Goal: Task Accomplishment & Management: Use online tool/utility

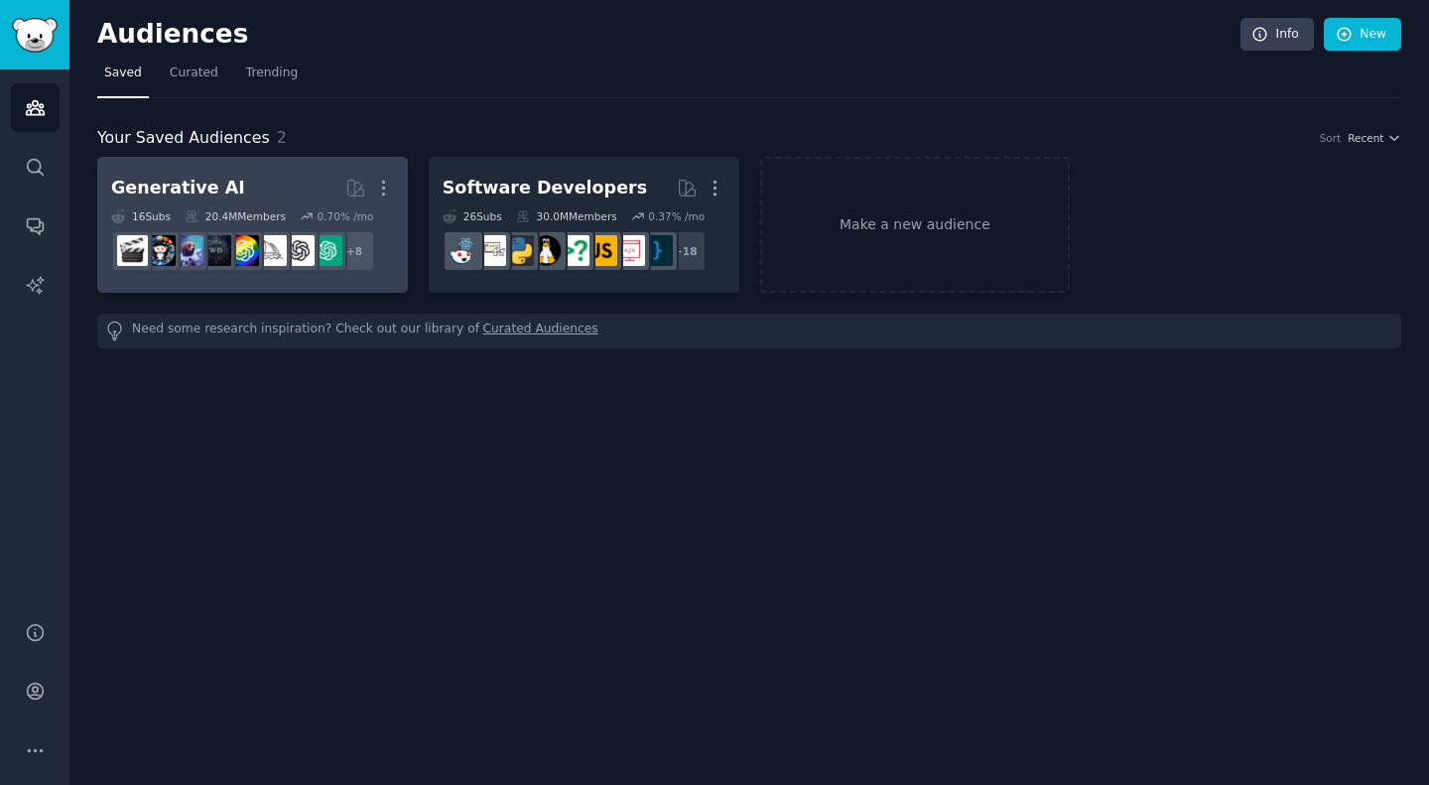
click at [201, 214] on div "20.4M Members" at bounding box center [235, 216] width 101 height 14
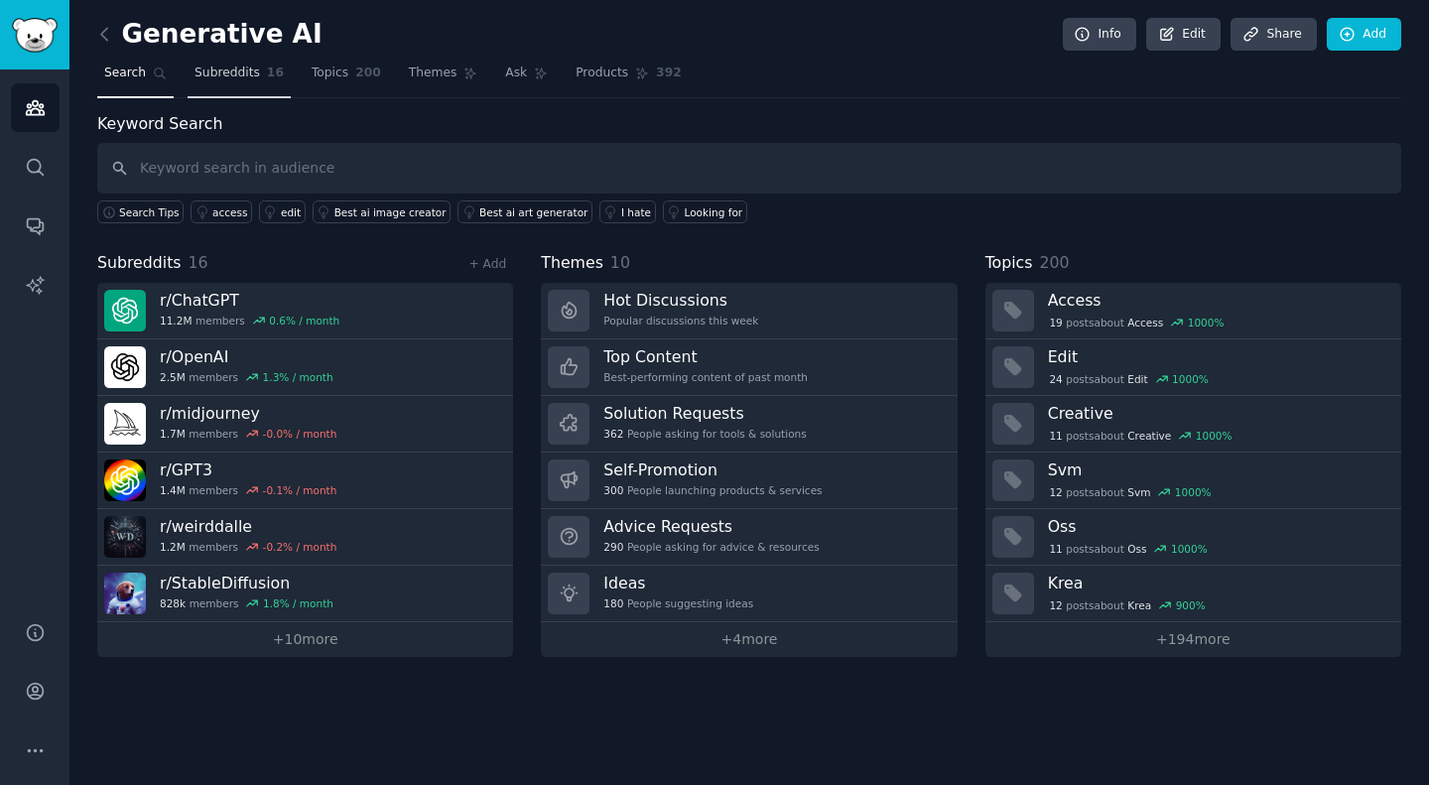
click at [207, 63] on link "Subreddits 16" at bounding box center [239, 78] width 103 height 41
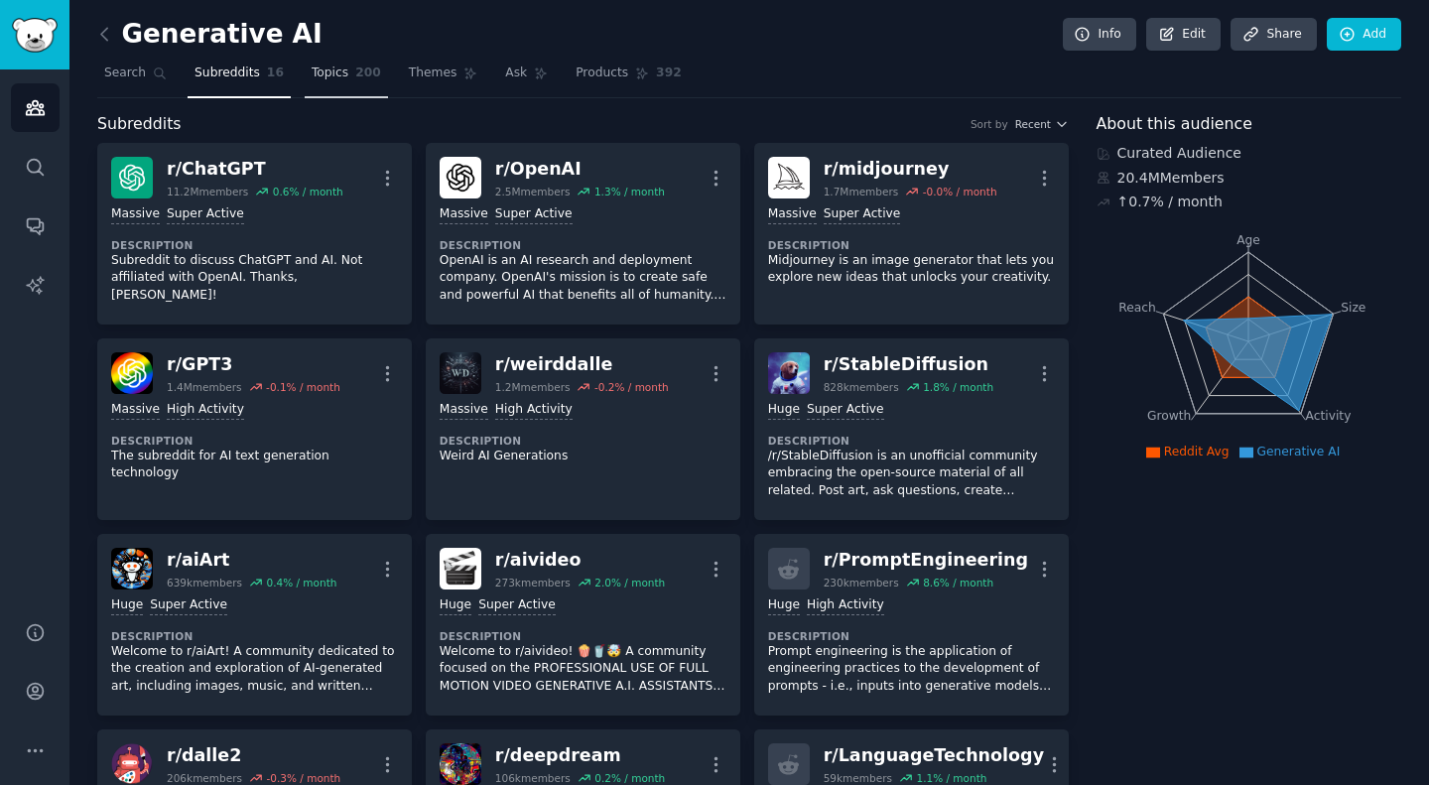
click at [334, 77] on link "Topics 200" at bounding box center [346, 78] width 83 height 41
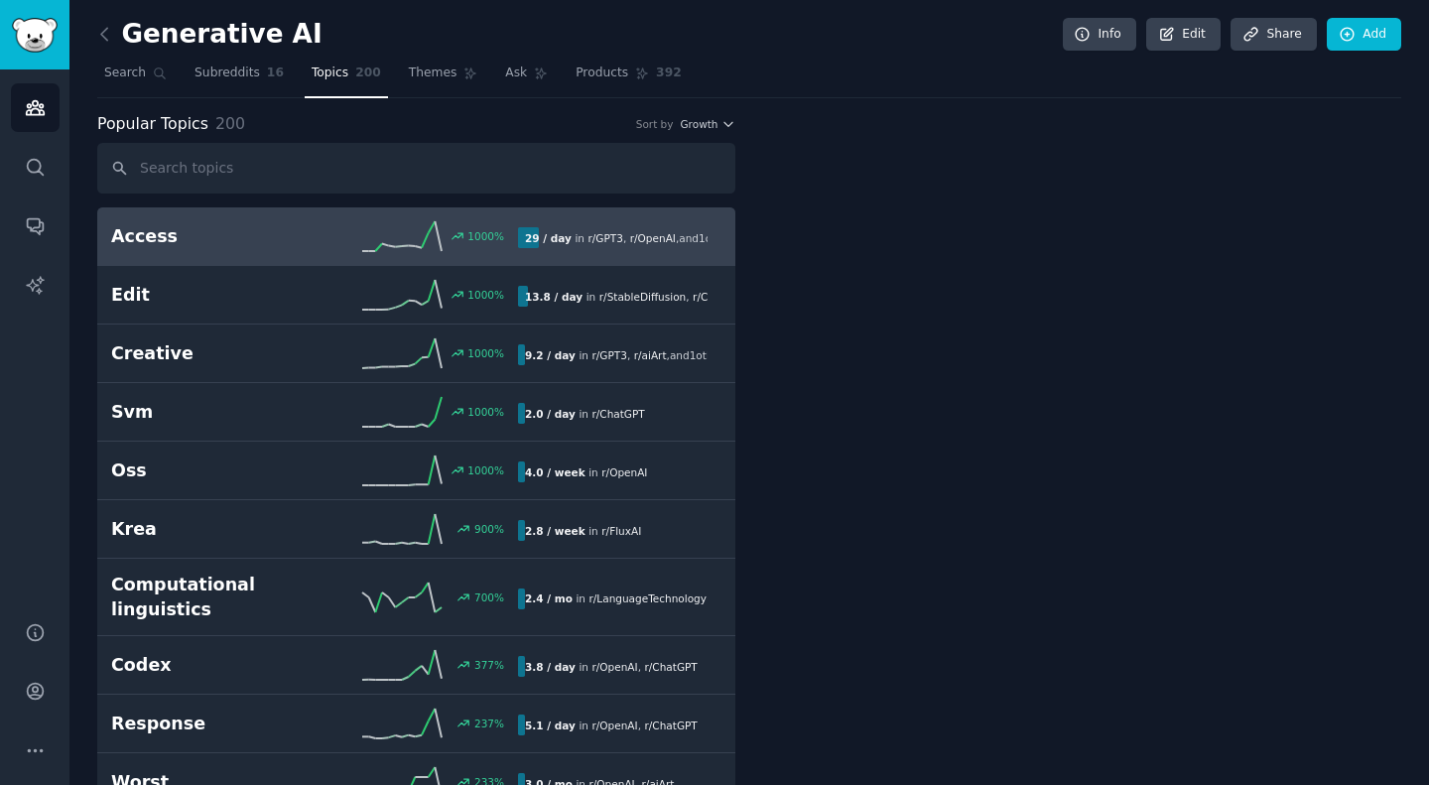
click at [334, 77] on link "Topics 200" at bounding box center [346, 78] width 83 height 41
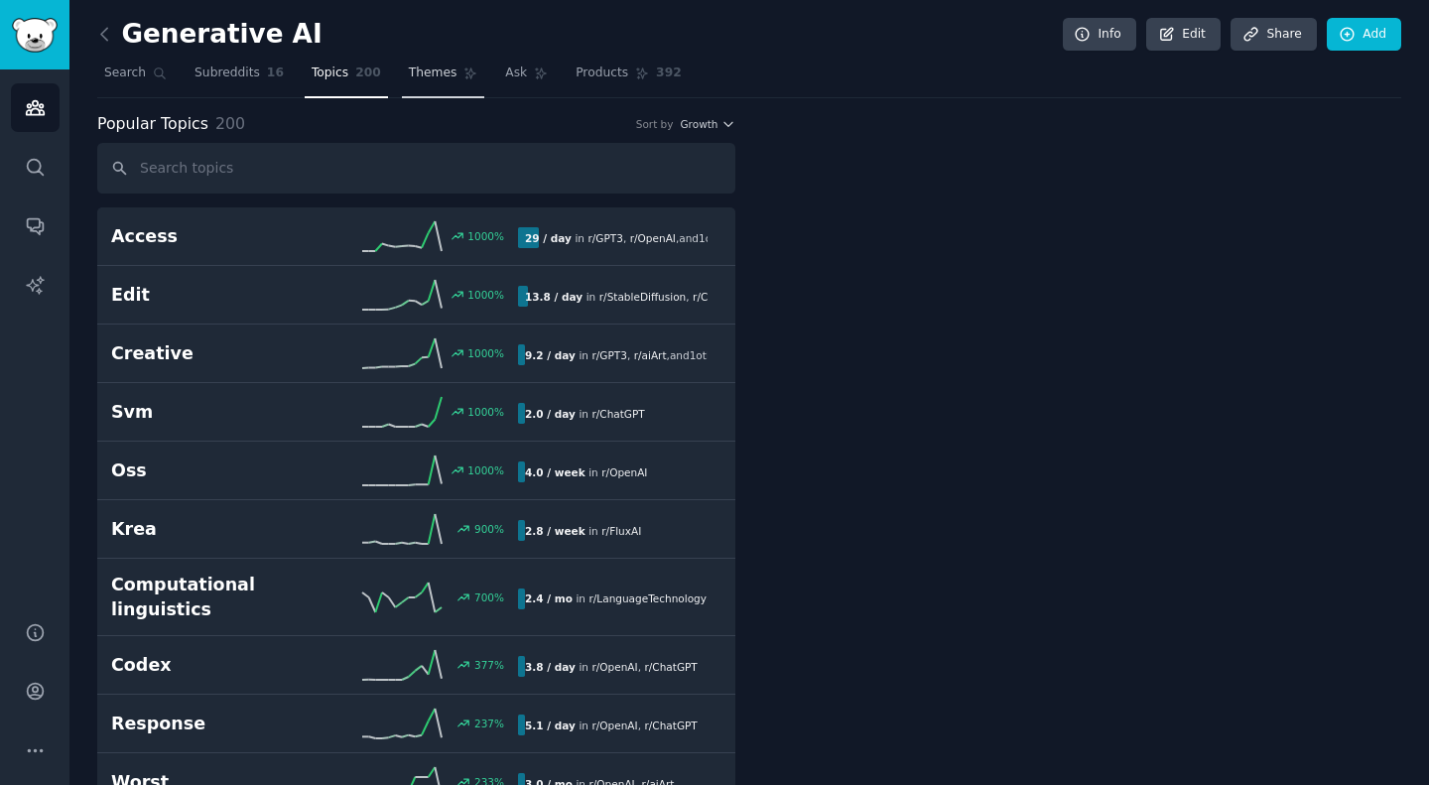
click at [409, 80] on span "Themes" at bounding box center [433, 74] width 49 height 18
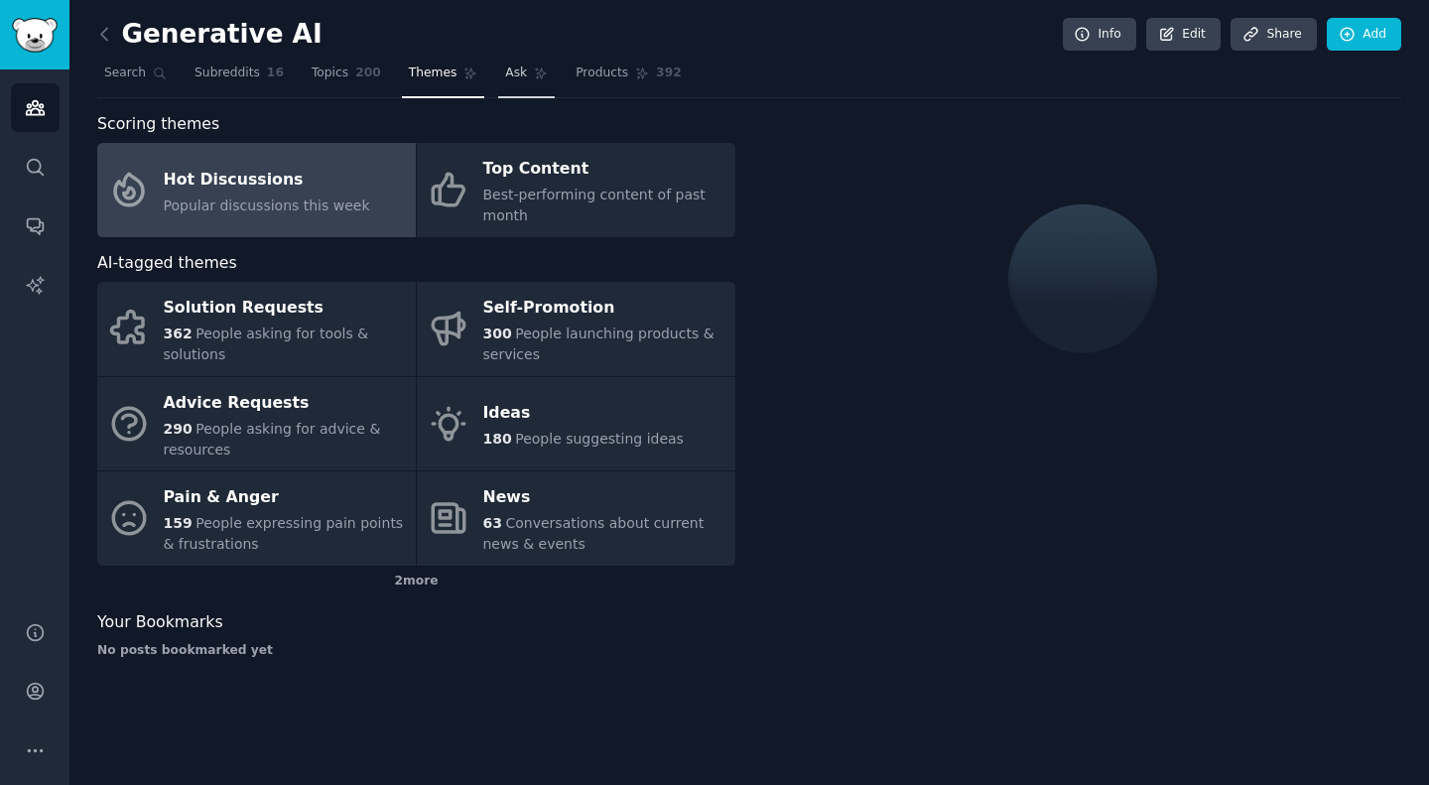
click at [534, 76] on icon at bounding box center [541, 74] width 14 height 14
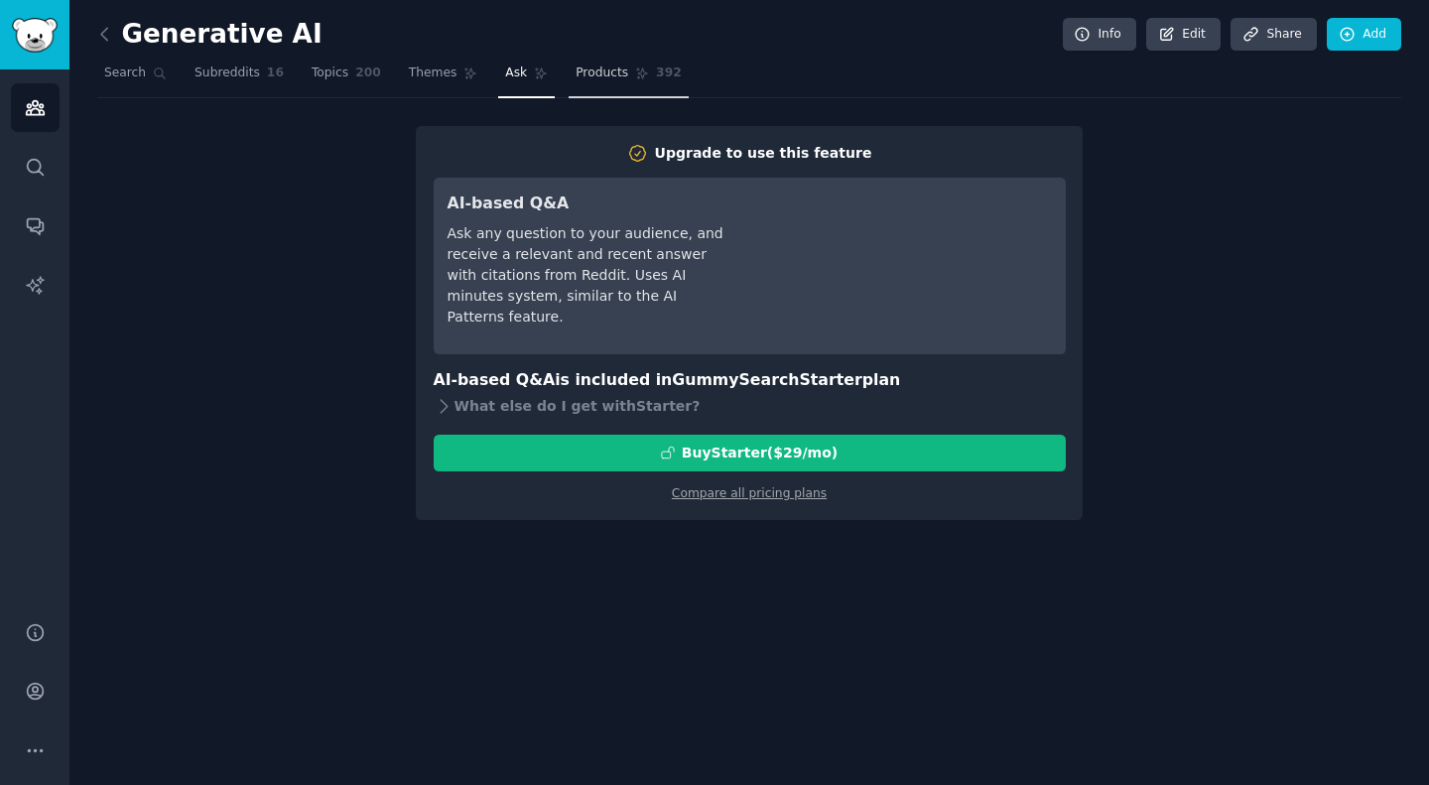
click at [576, 69] on span "Products" at bounding box center [602, 74] width 53 height 18
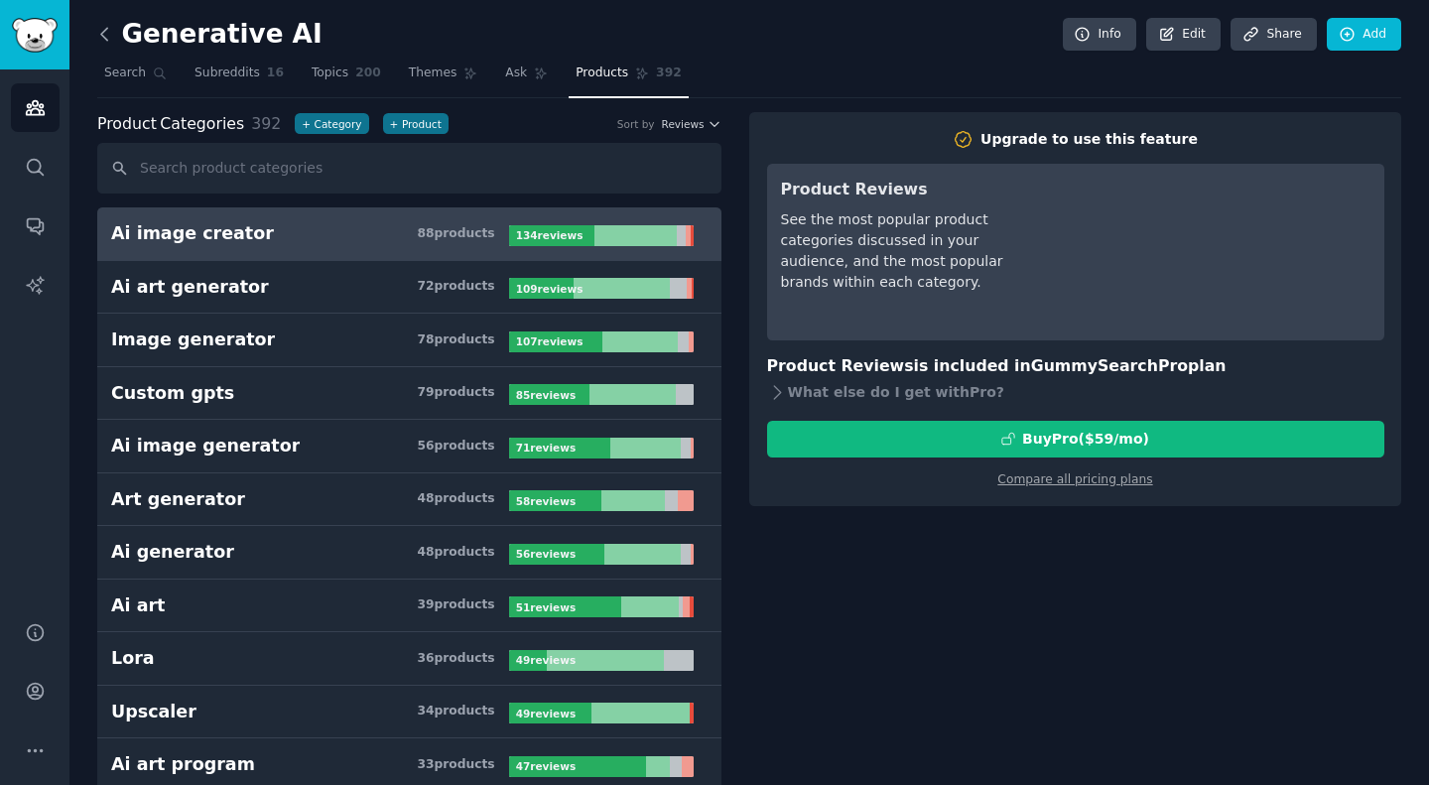
click at [99, 39] on icon at bounding box center [104, 34] width 21 height 21
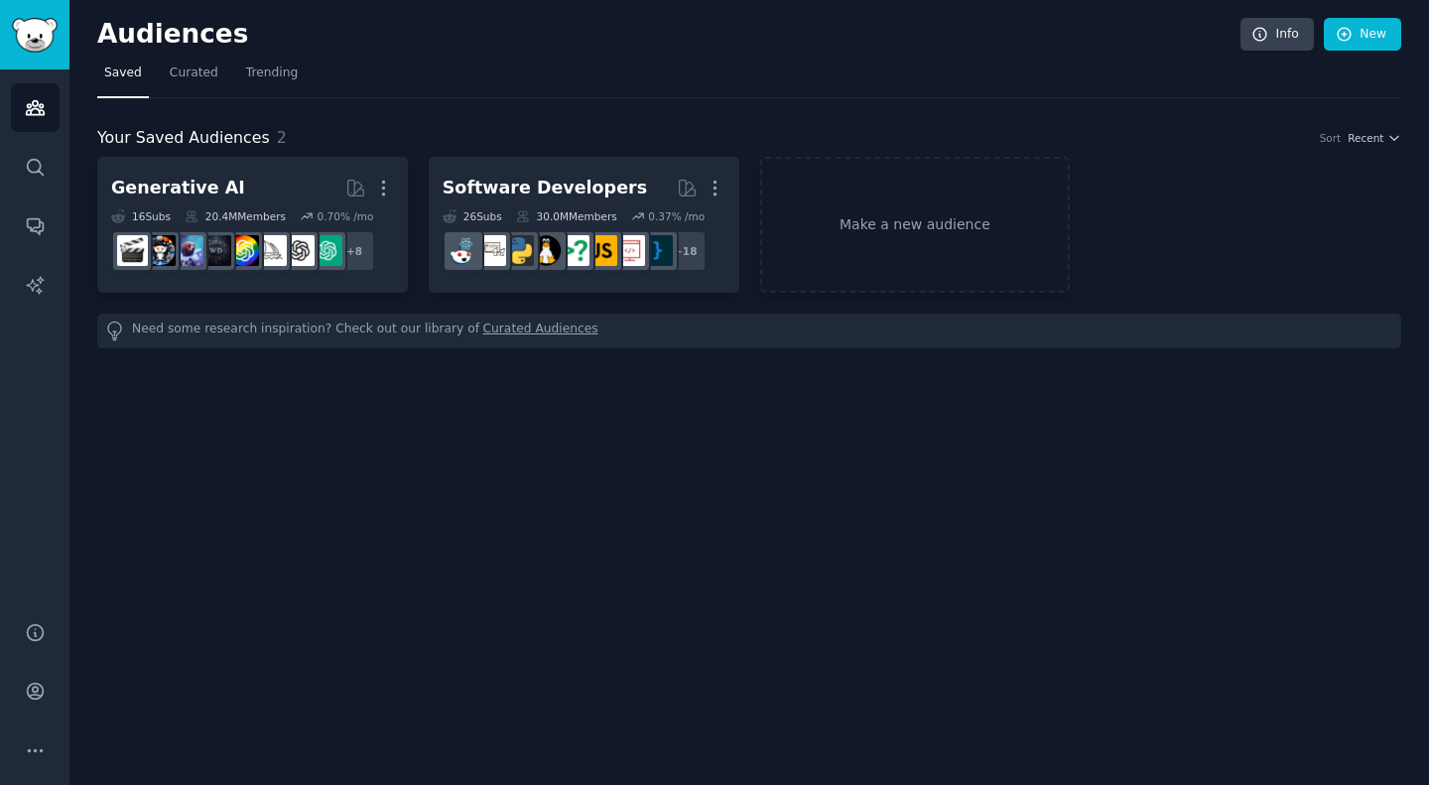
click at [99, 39] on h2 "Audiences" at bounding box center [668, 35] width 1143 height 32
click at [36, 164] on icon "Sidebar" at bounding box center [35, 167] width 21 height 21
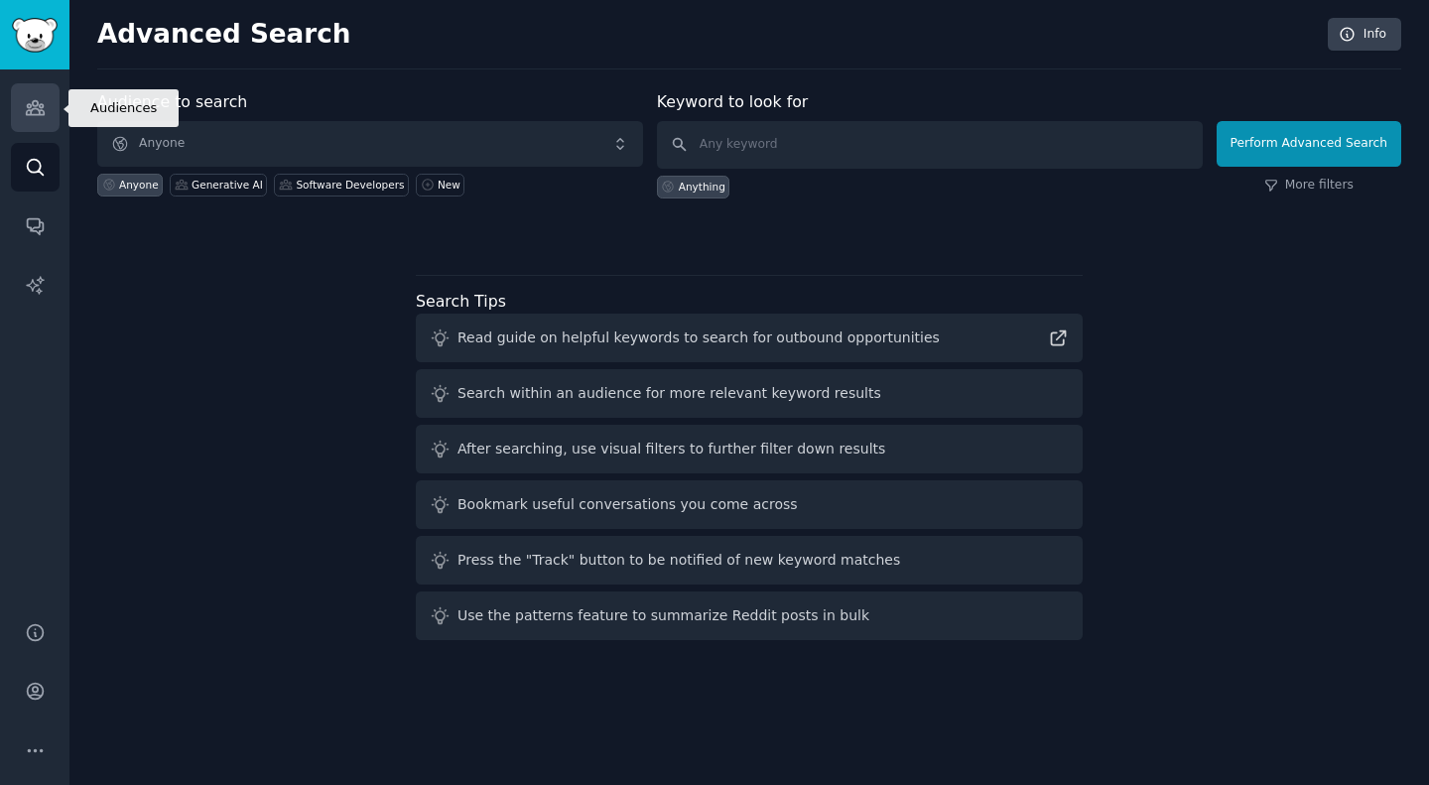
click at [16, 95] on link "Audiences" at bounding box center [35, 107] width 49 height 49
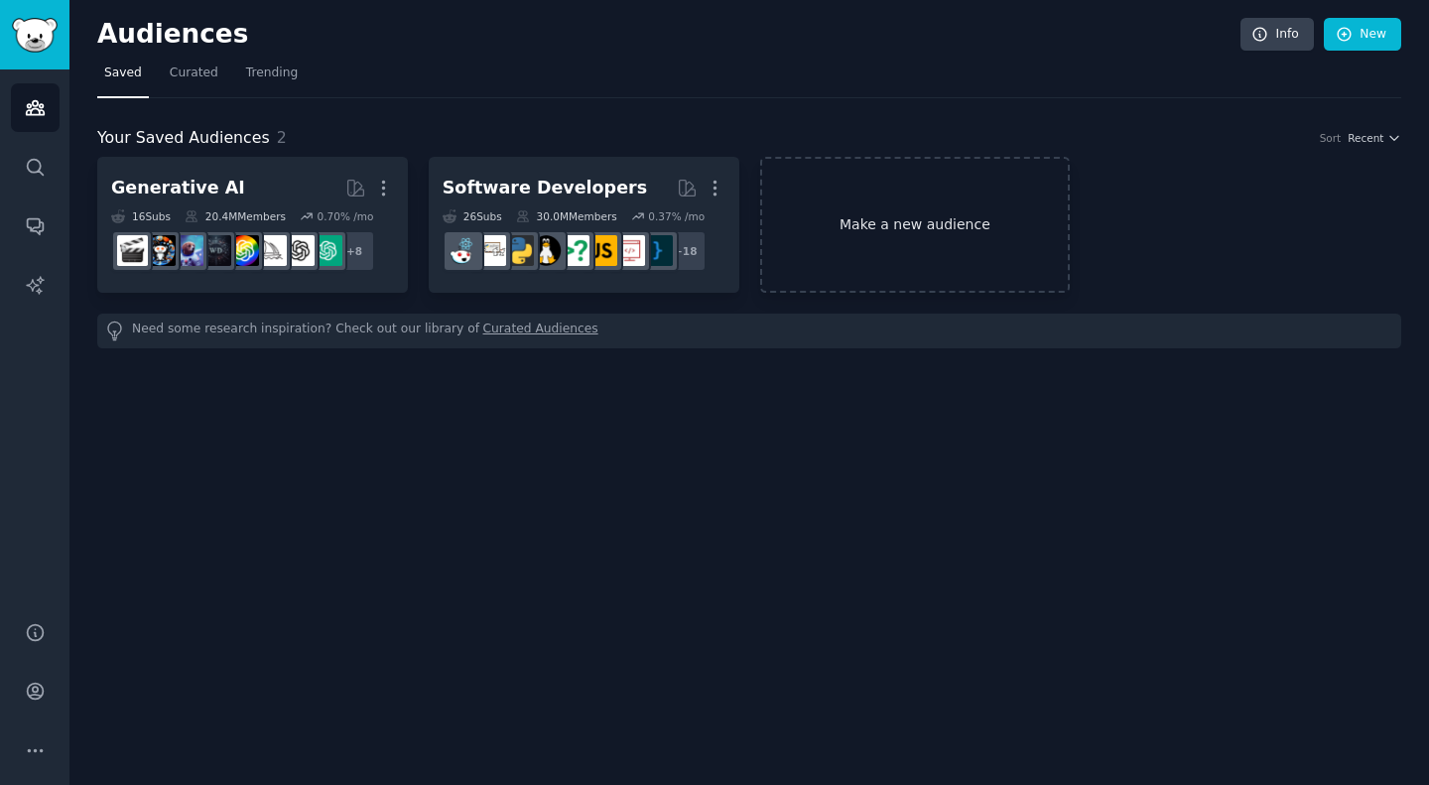
click at [949, 230] on link "Make a new audience" at bounding box center [915, 225] width 311 height 136
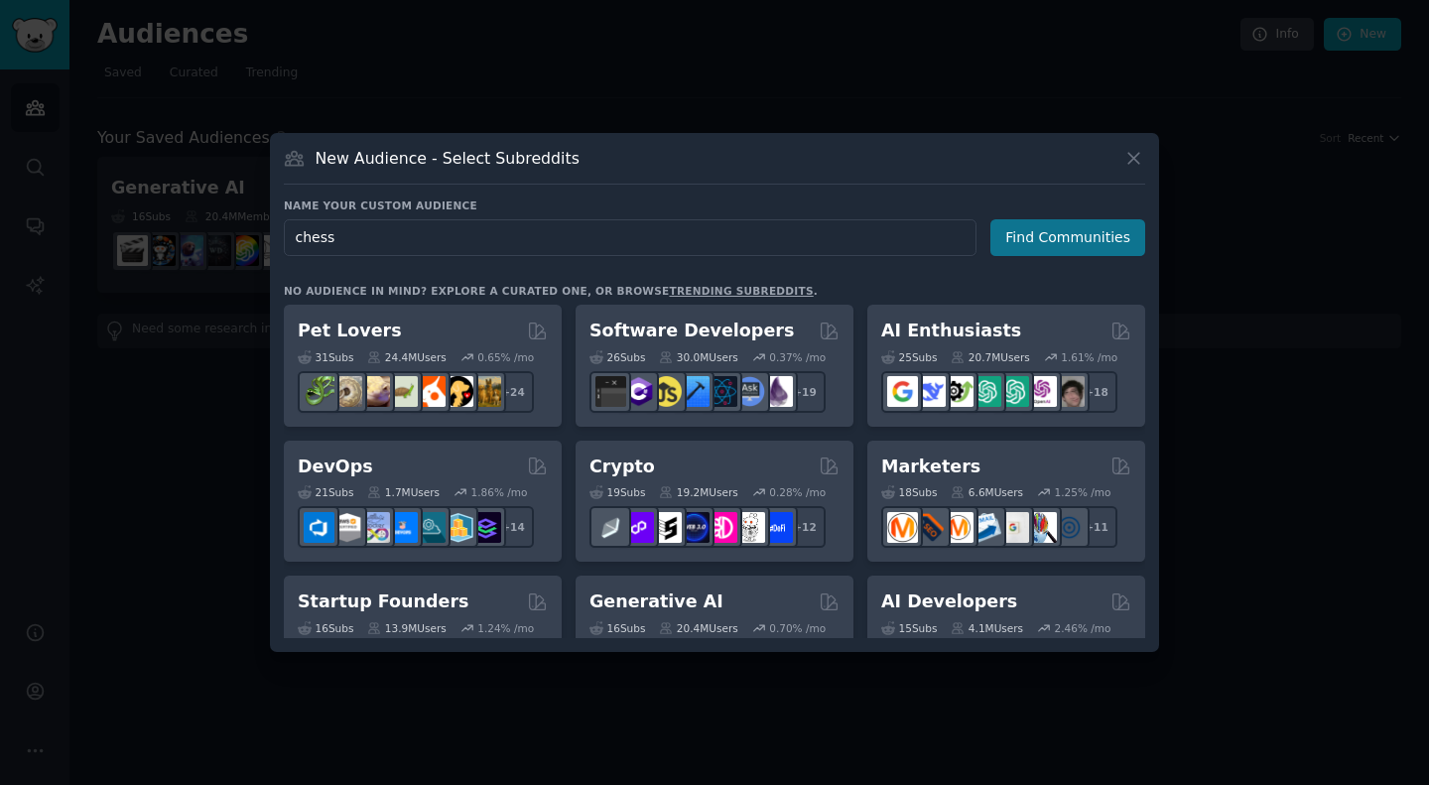
type input "chess"
click at [1068, 241] on button "Find Communities" at bounding box center [1068, 237] width 155 height 37
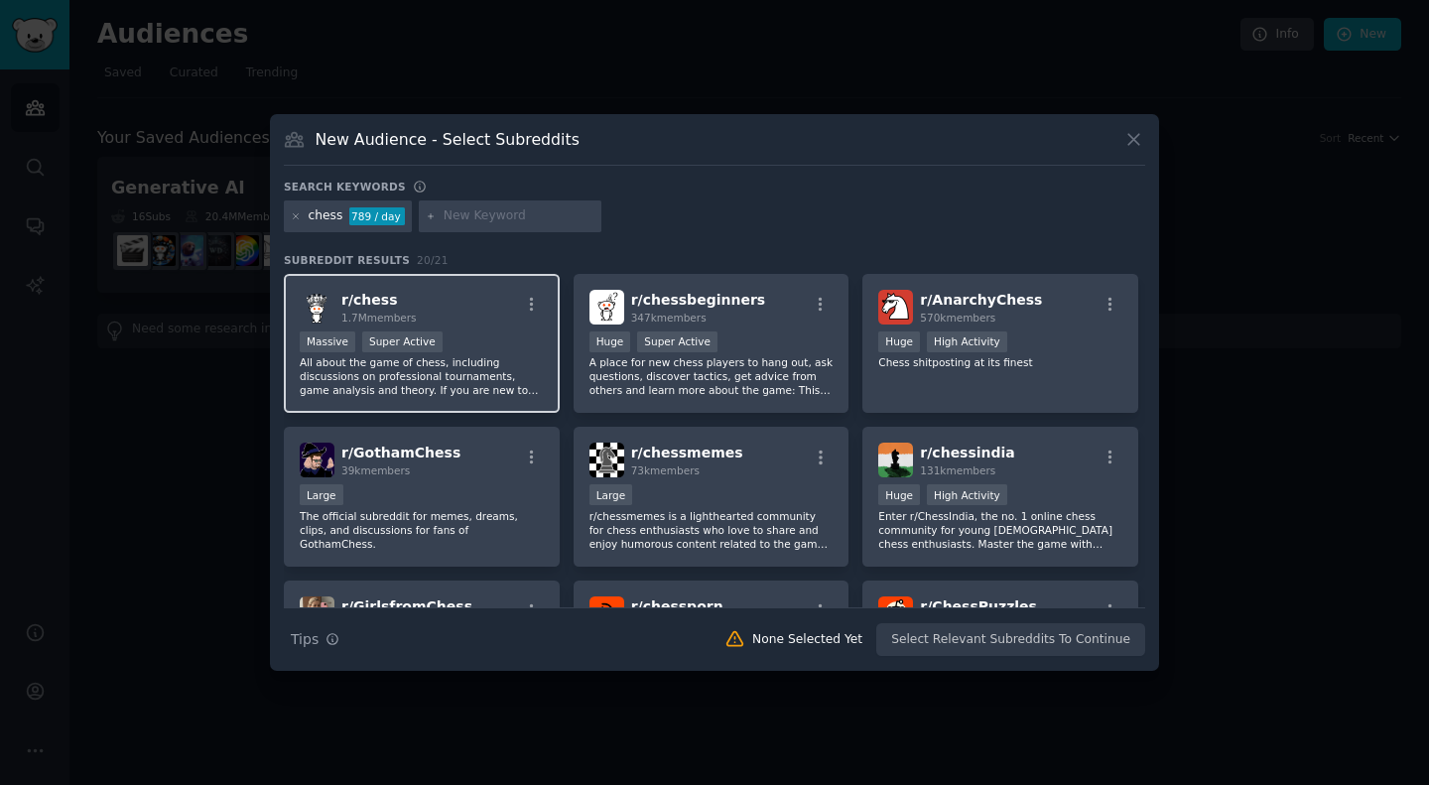
click at [478, 294] on div "r/ chess 1.7M members" at bounding box center [422, 307] width 244 height 35
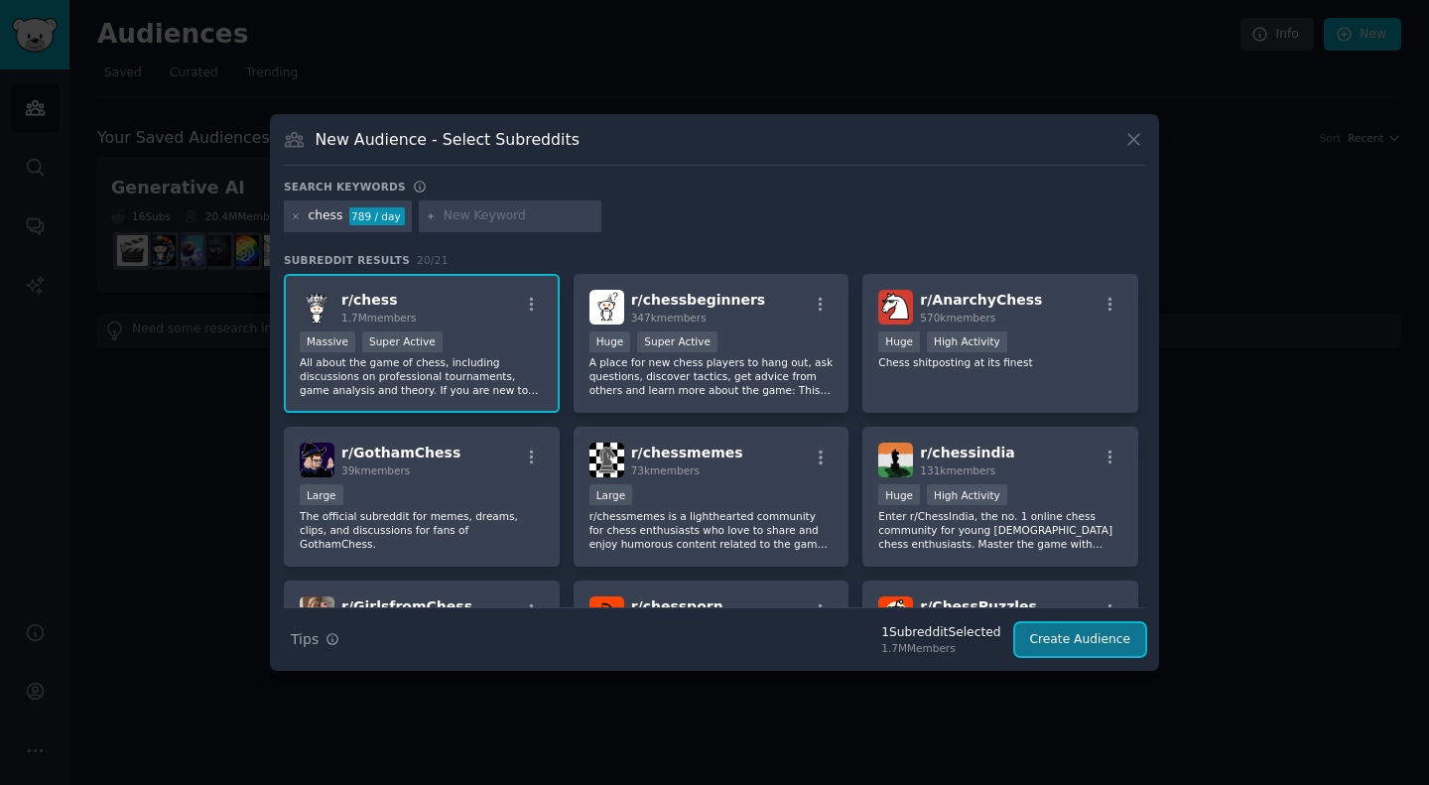
click at [1071, 638] on button "Create Audience" at bounding box center [1080, 640] width 131 height 34
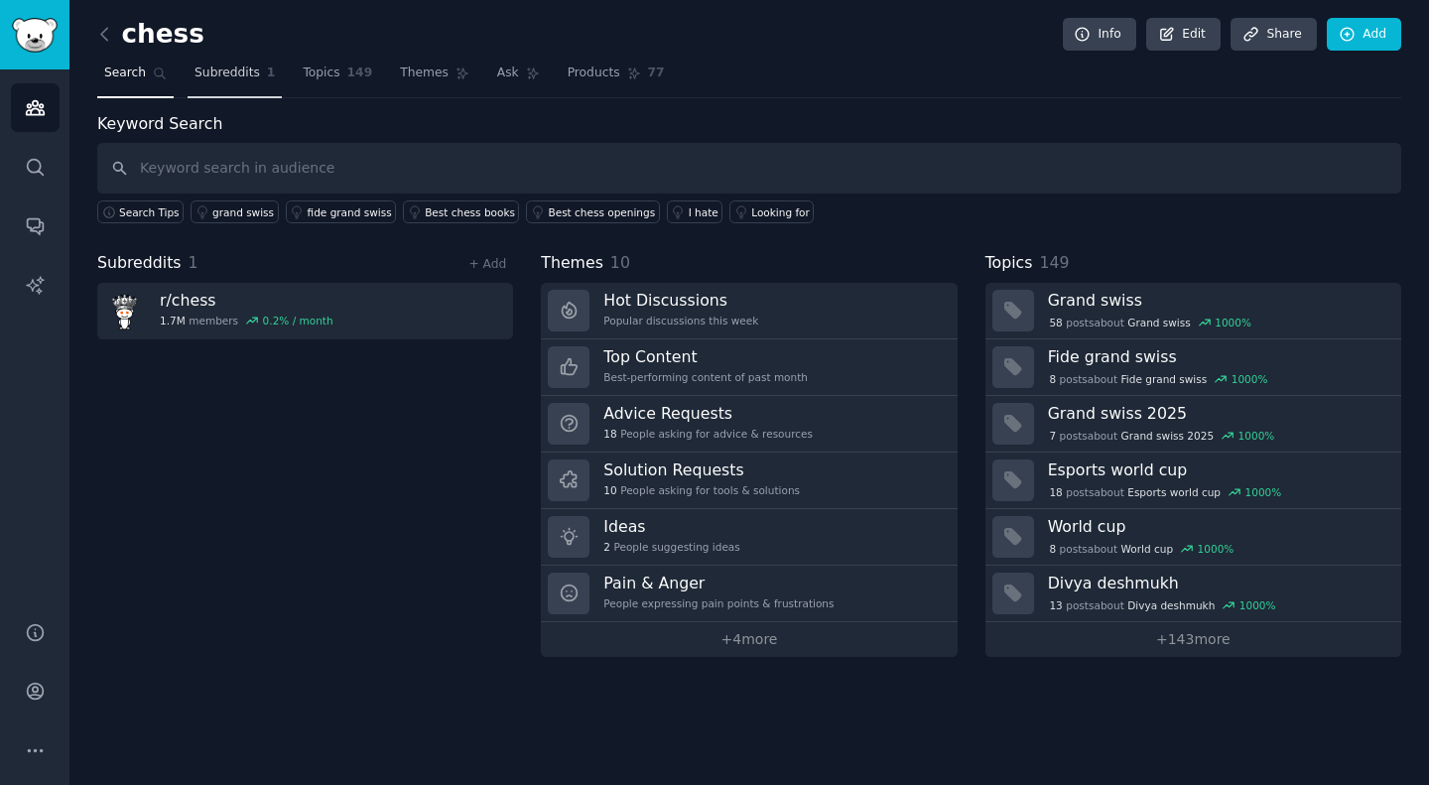
click at [222, 82] on link "Subreddits 1" at bounding box center [235, 78] width 94 height 41
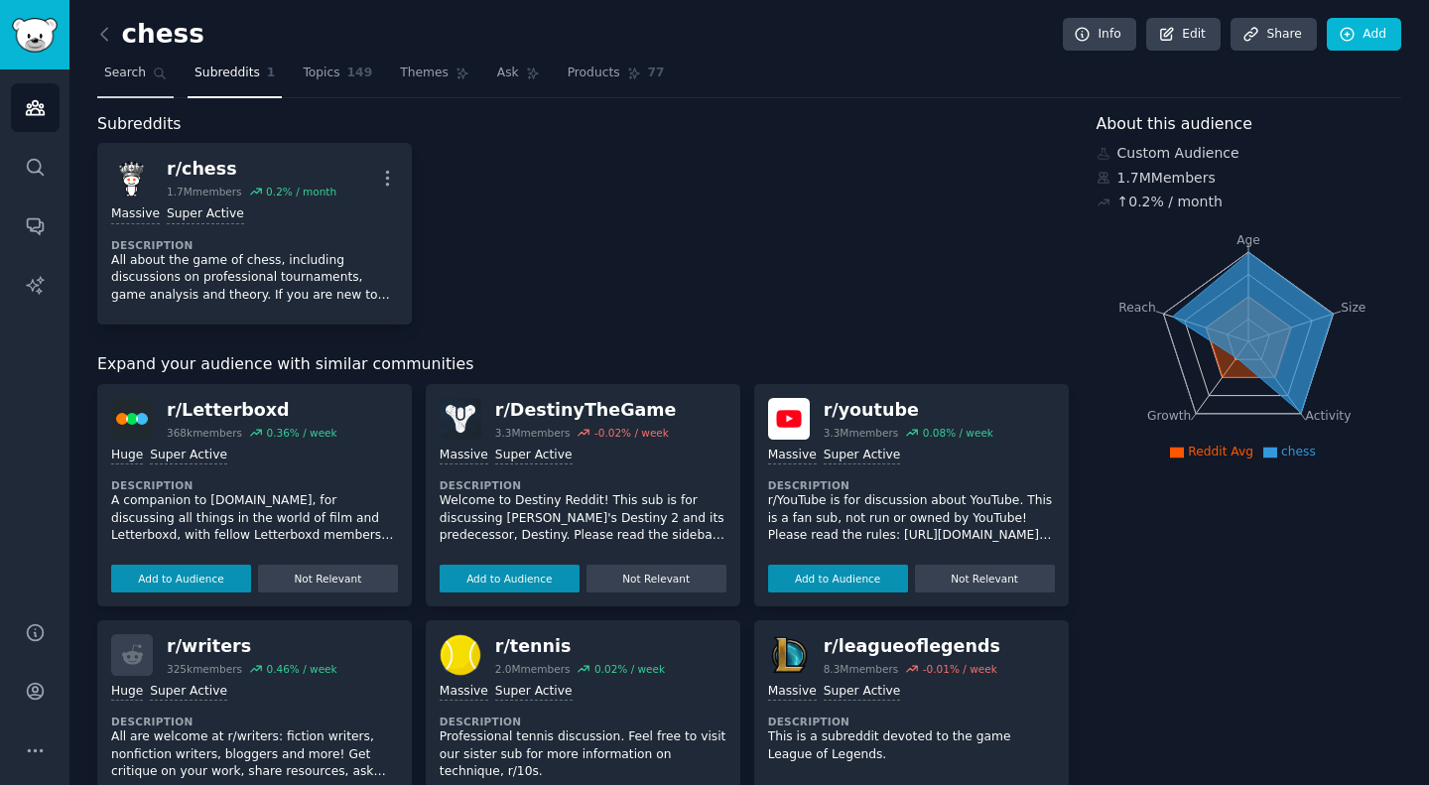
click at [165, 77] on link "Search" at bounding box center [135, 78] width 76 height 41
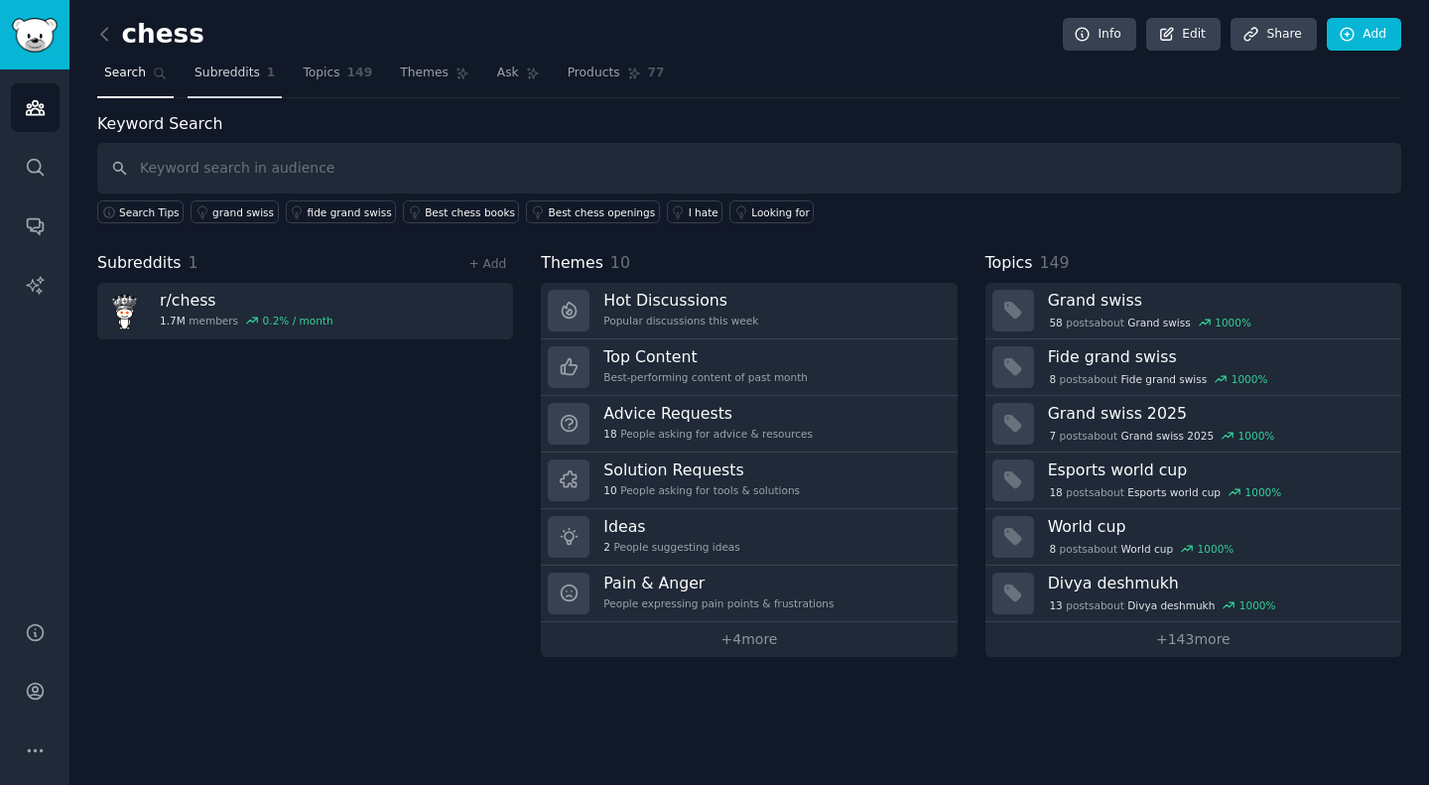
click at [206, 78] on span "Subreddits" at bounding box center [228, 74] width 66 height 18
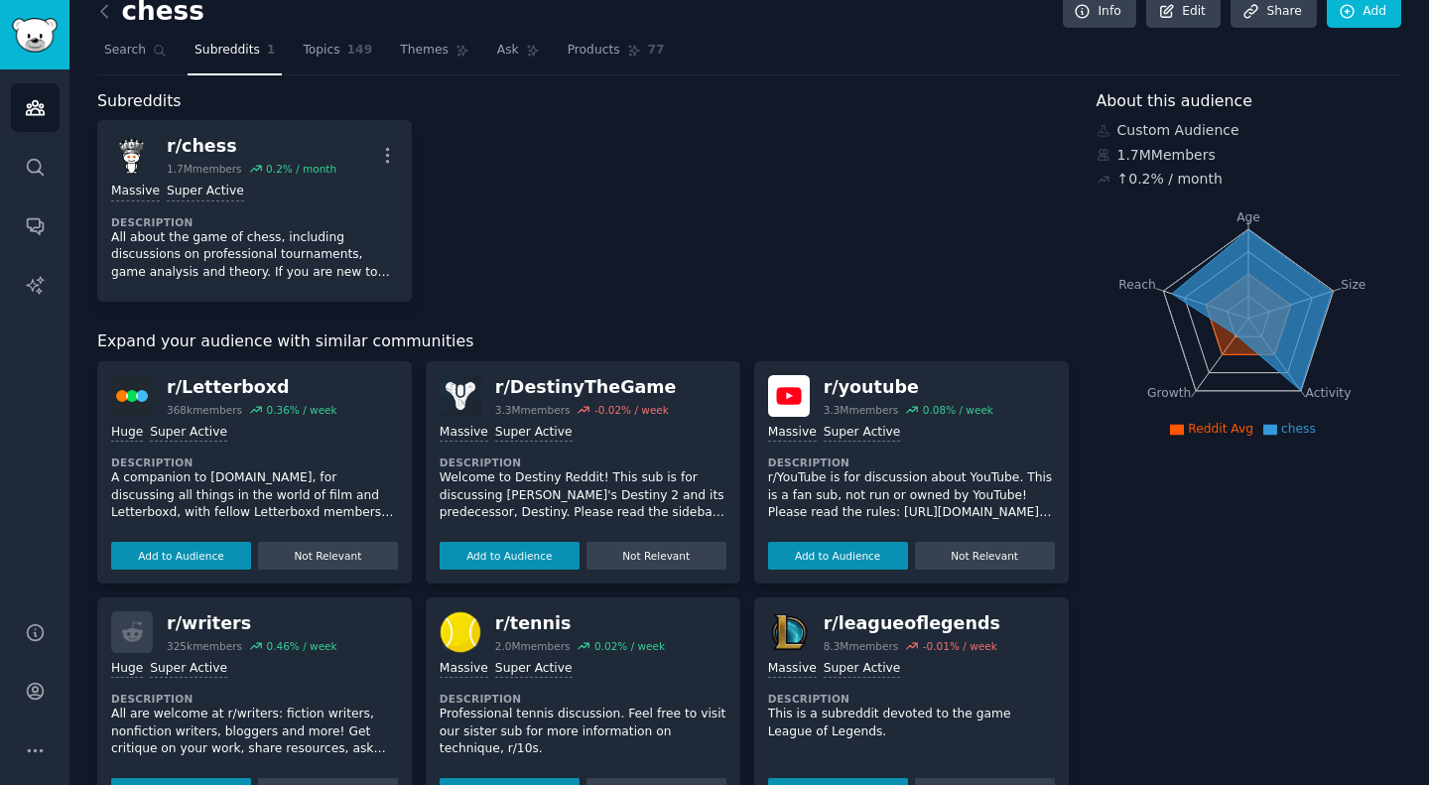
scroll to position [20, 0]
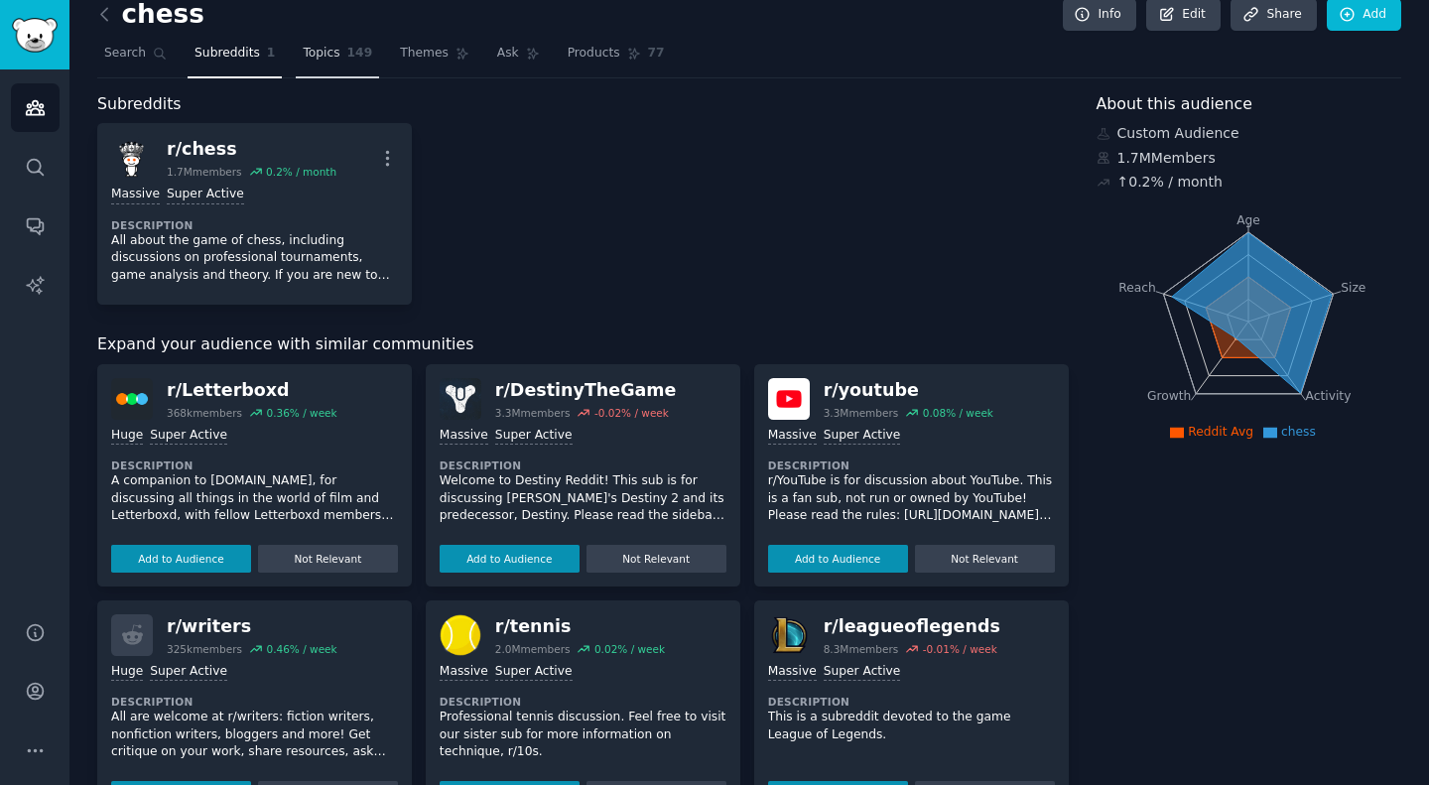
click at [315, 64] on link "Topics 149" at bounding box center [337, 58] width 83 height 41
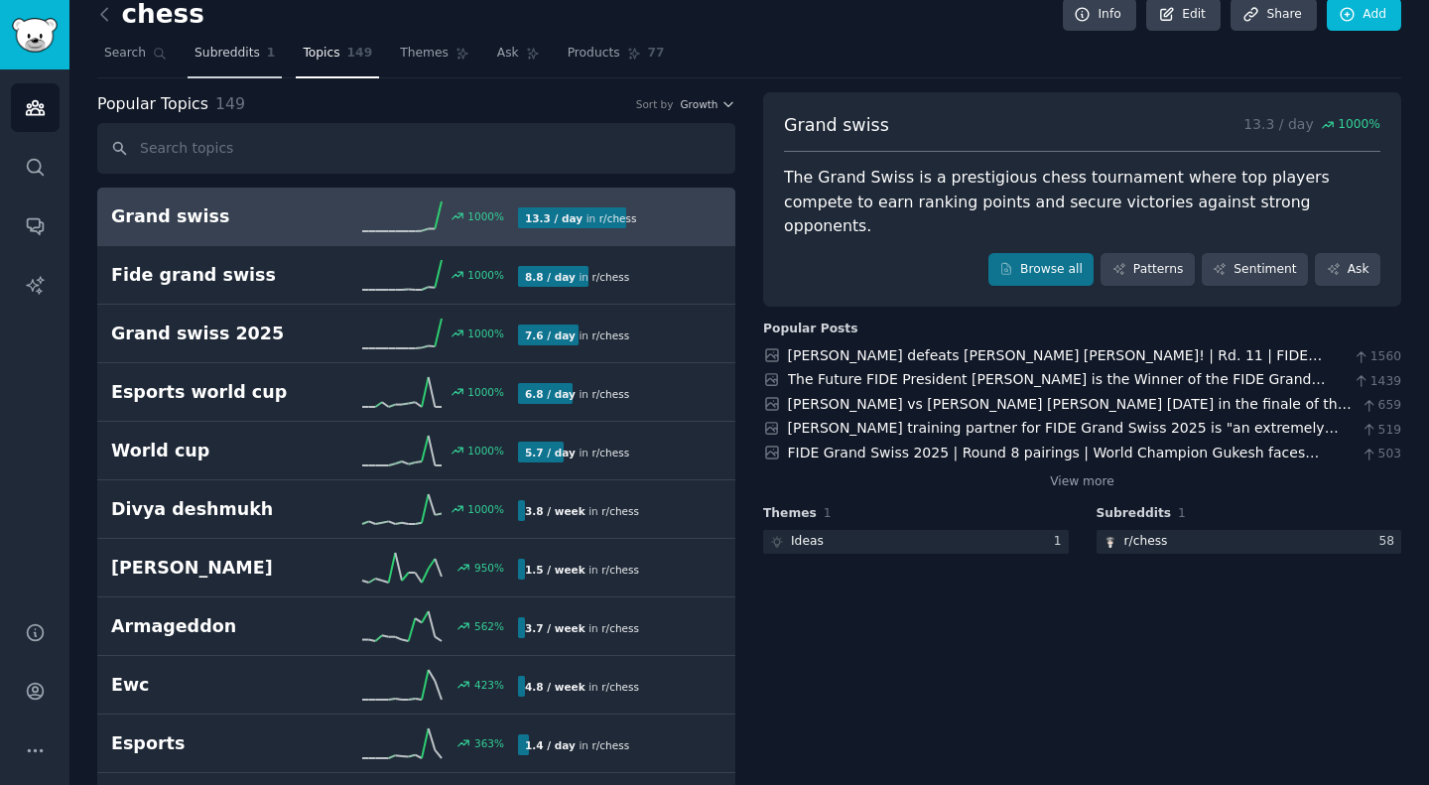
click at [225, 47] on span "Subreddits" at bounding box center [228, 54] width 66 height 18
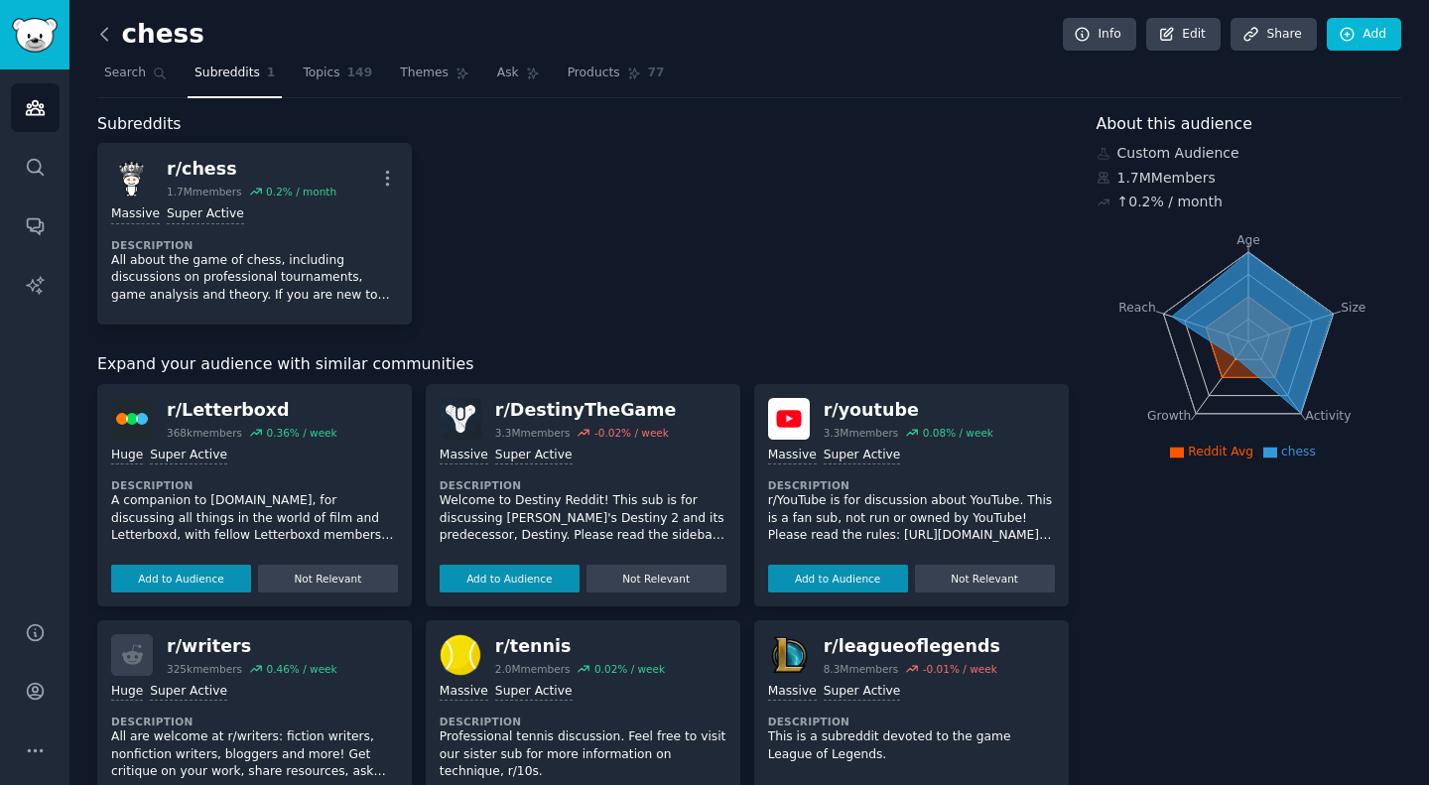
click at [97, 25] on icon at bounding box center [104, 34] width 21 height 21
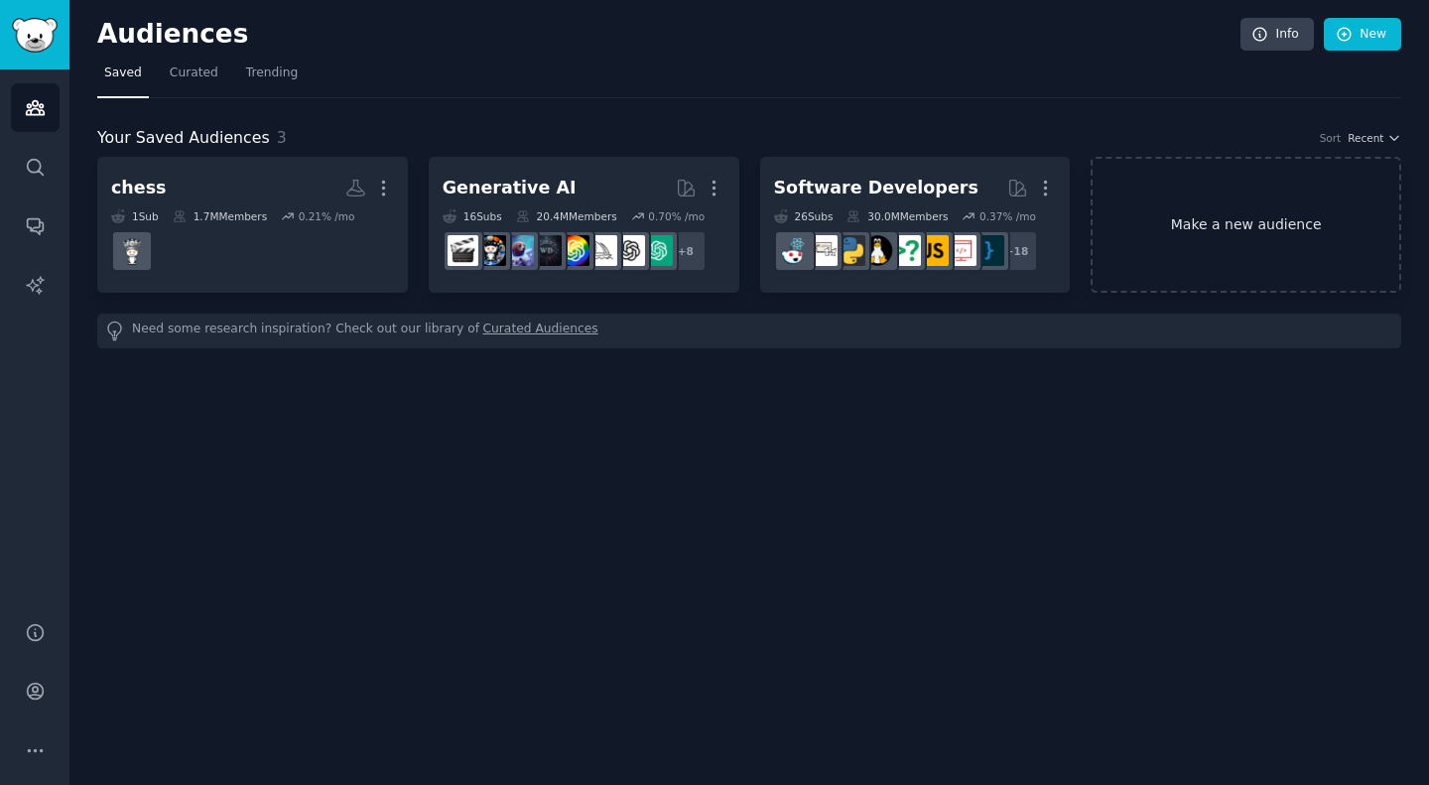
click at [1207, 205] on link "Make a new audience" at bounding box center [1246, 225] width 311 height 136
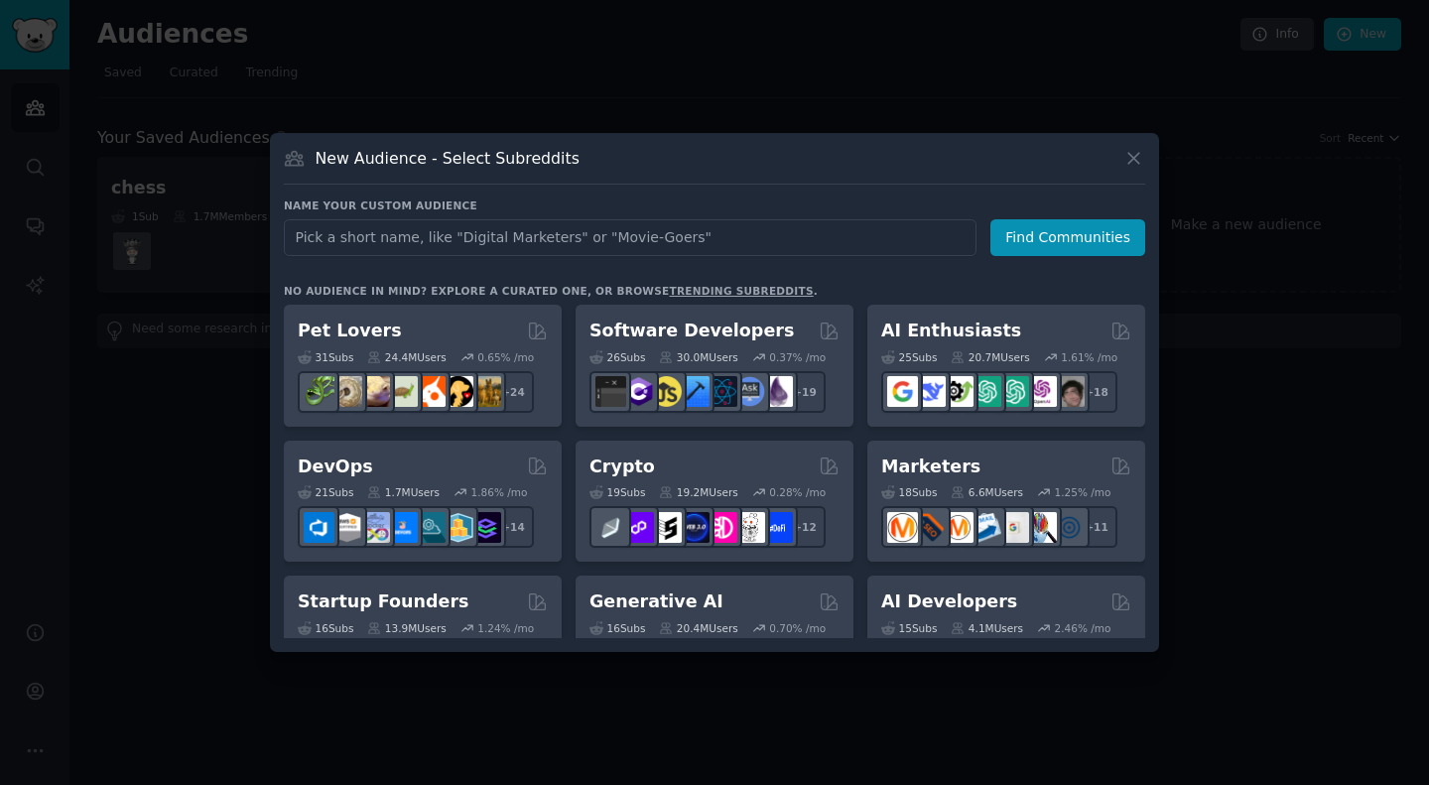
click at [381, 251] on input "text" at bounding box center [630, 237] width 693 height 37
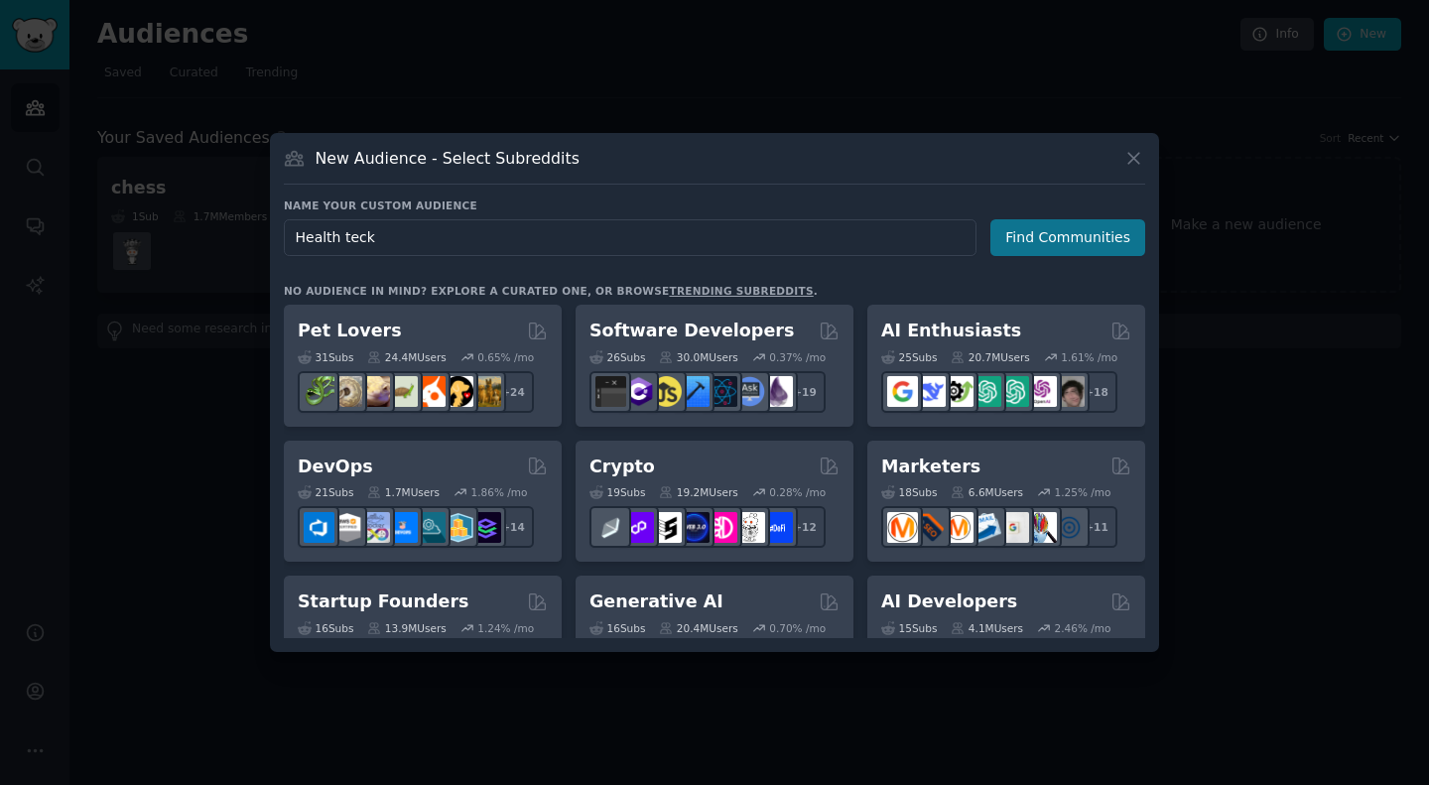
type input "Health teck"
click at [1088, 237] on button "Find Communities" at bounding box center [1068, 237] width 155 height 37
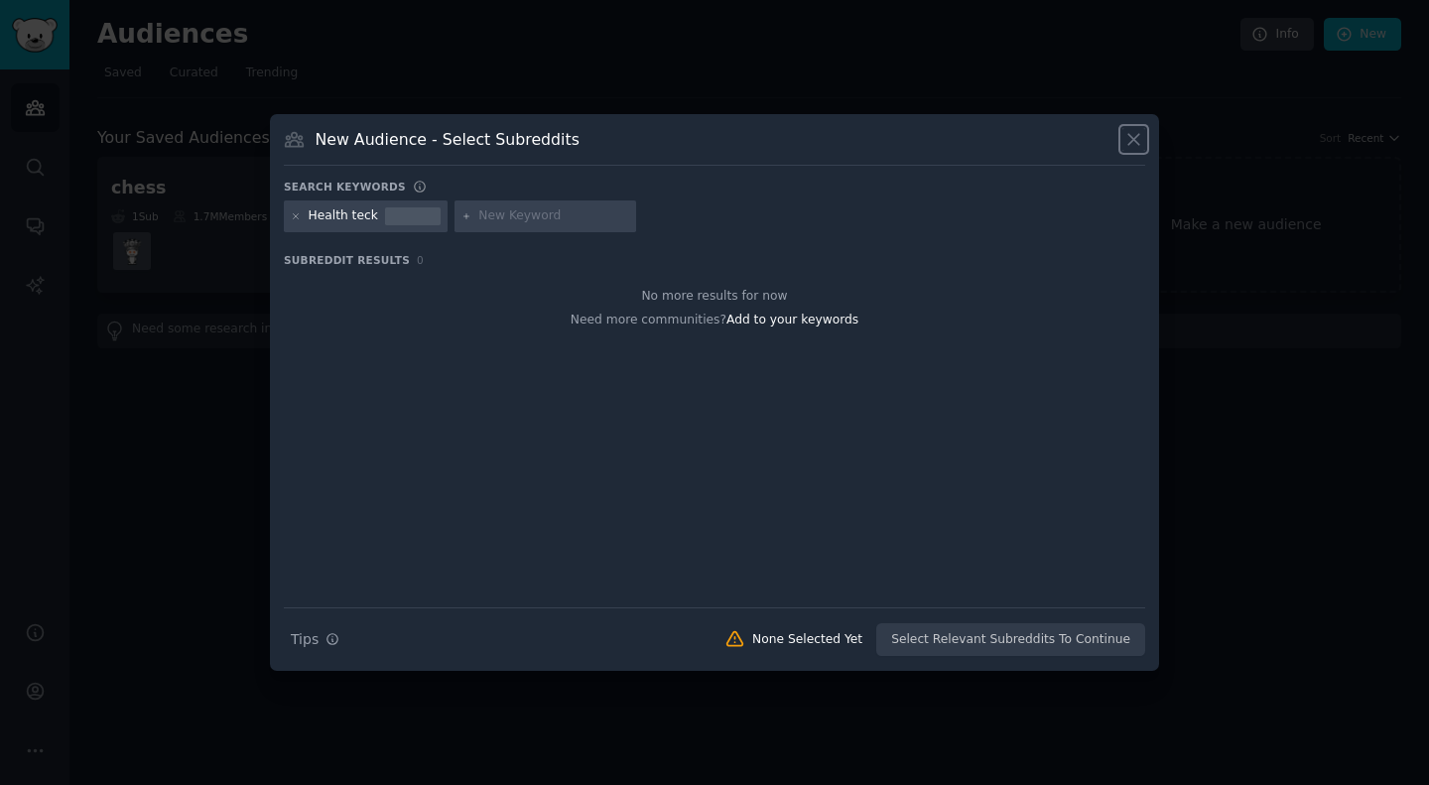
click at [1126, 136] on icon at bounding box center [1134, 139] width 21 height 21
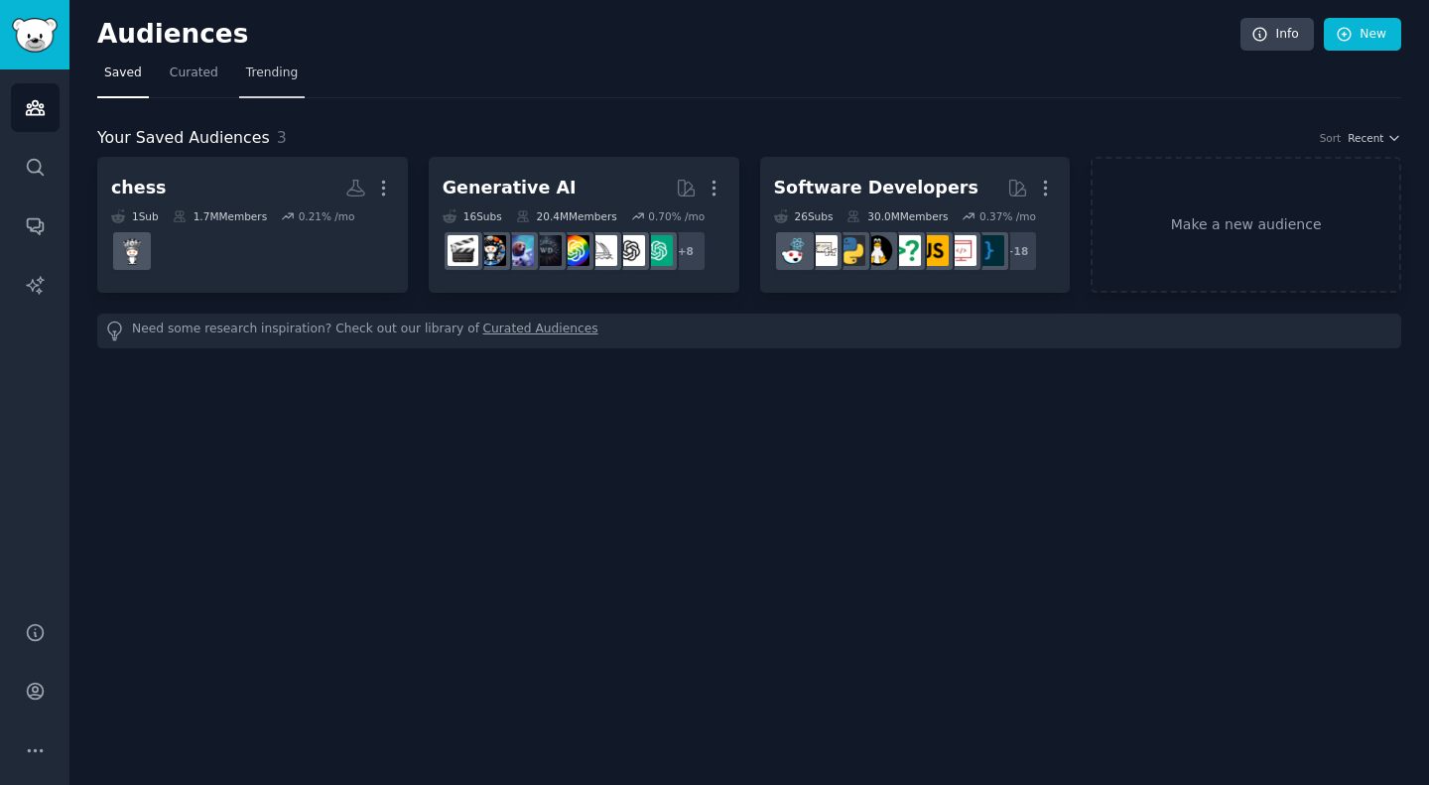
click at [254, 76] on span "Trending" at bounding box center [272, 74] width 52 height 18
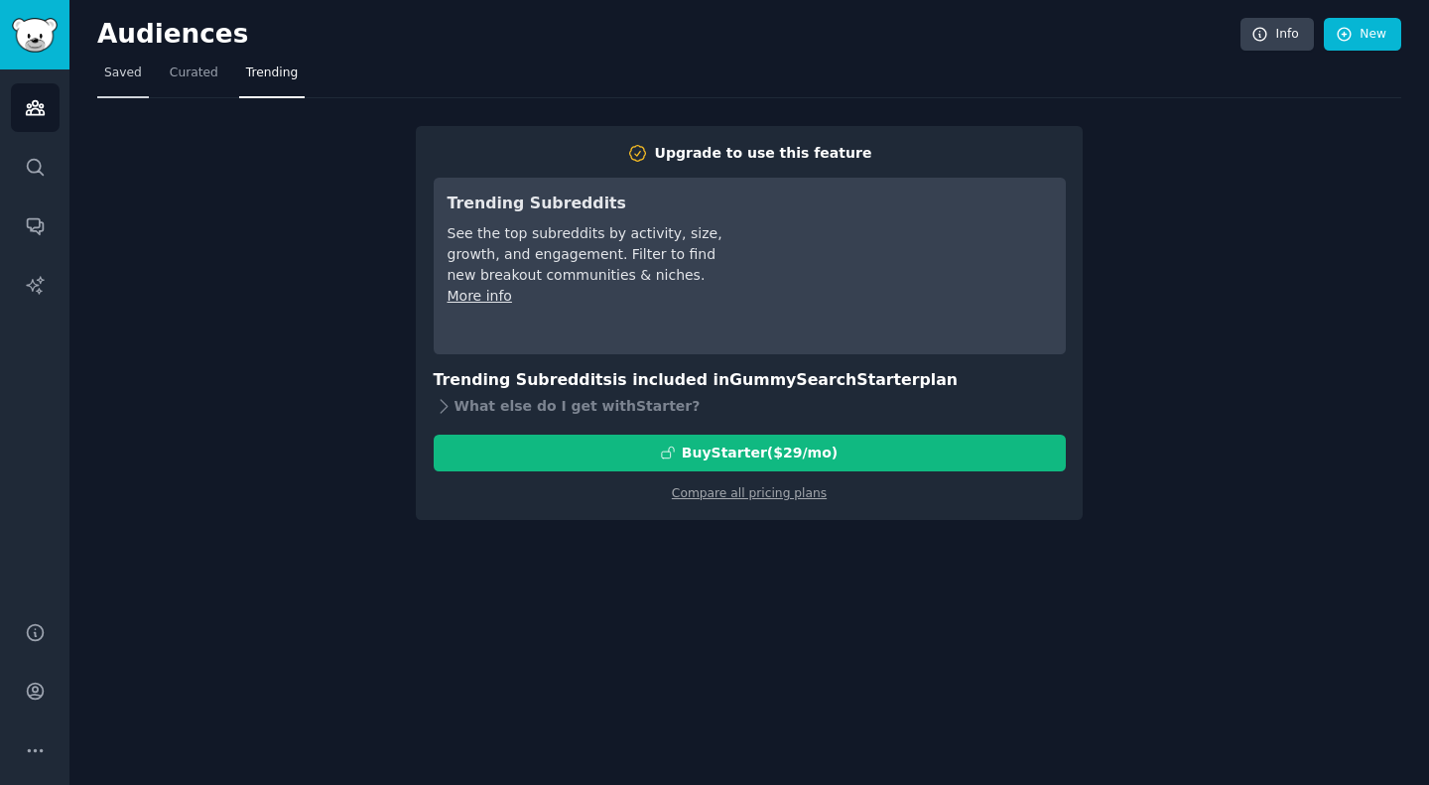
click at [139, 88] on link "Saved" at bounding box center [123, 78] width 52 height 41
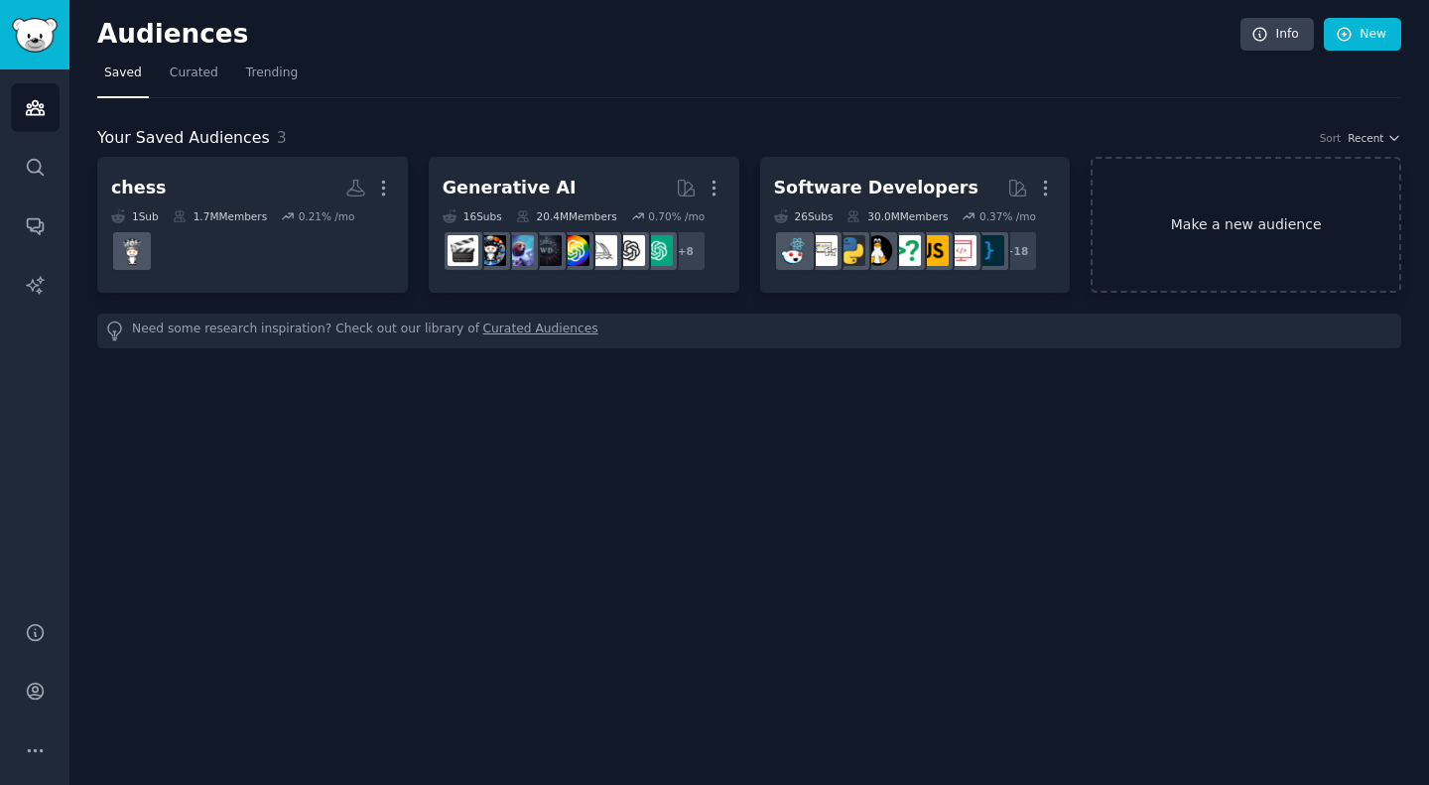
click at [1259, 269] on link "Make a new audience" at bounding box center [1246, 225] width 311 height 136
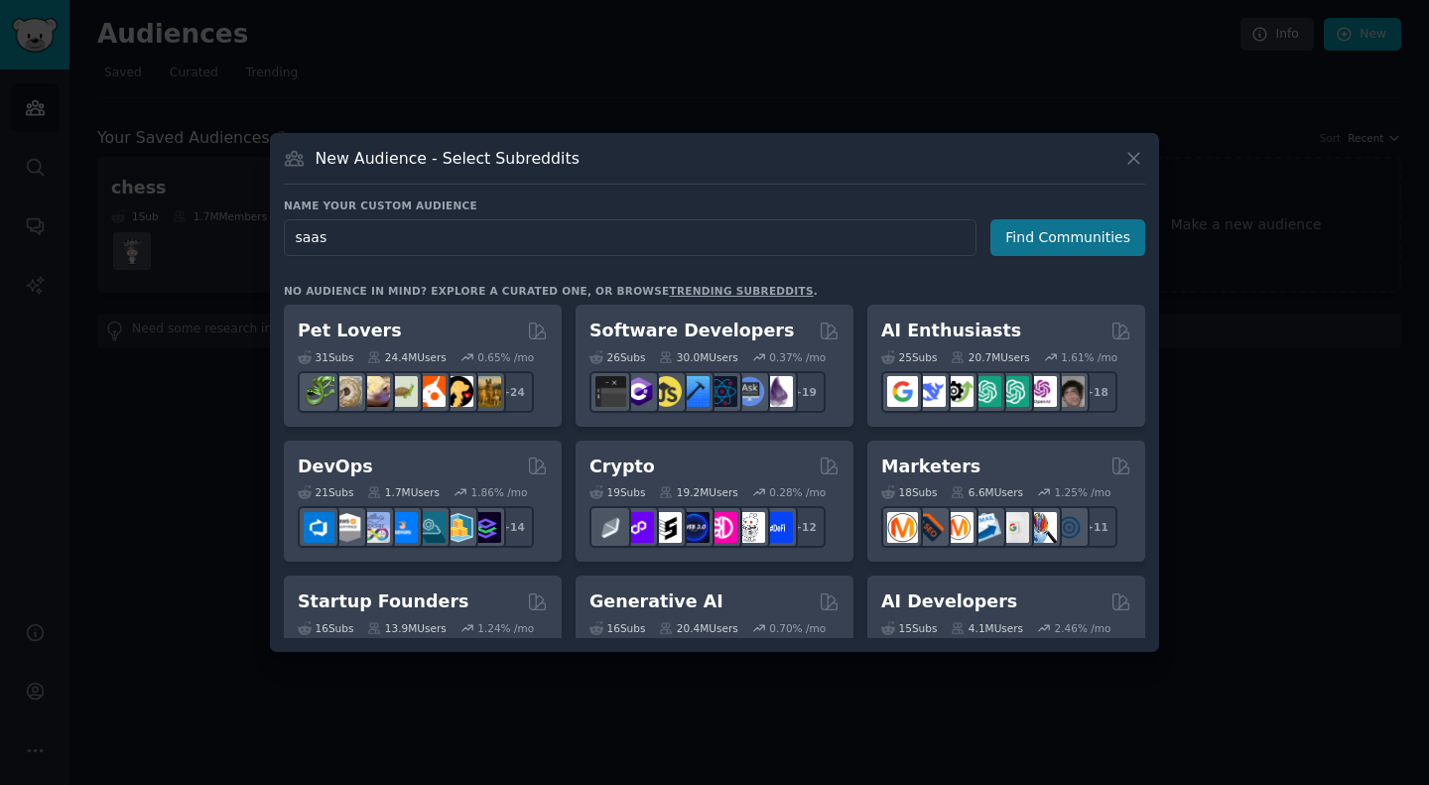
type input "saas"
click at [1042, 233] on button "Find Communities" at bounding box center [1068, 237] width 155 height 37
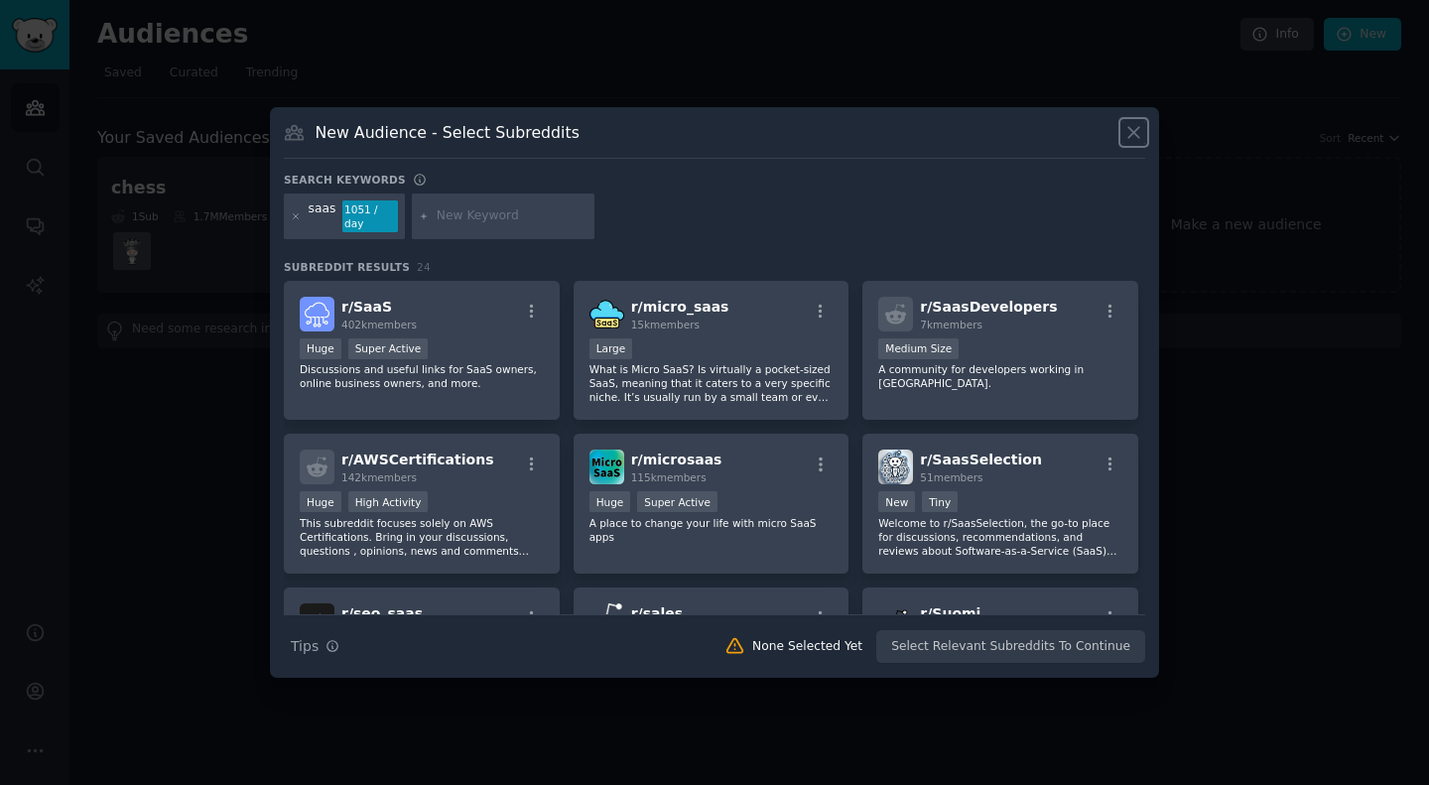
click at [1143, 140] on icon at bounding box center [1134, 132] width 21 height 21
